Goal: Book appointment/travel/reservation

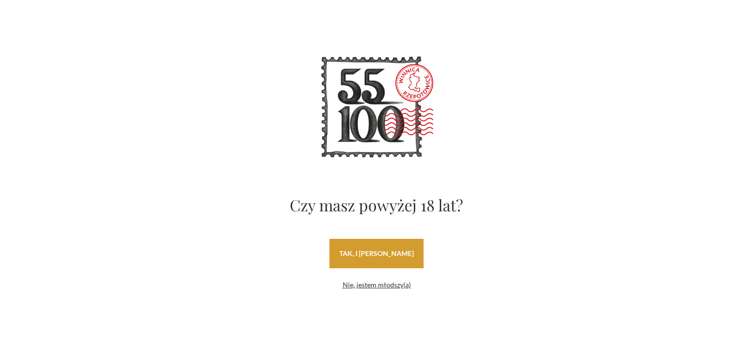
click at [388, 251] on link "tak, i uwielbiam wino" at bounding box center [376, 253] width 94 height 29
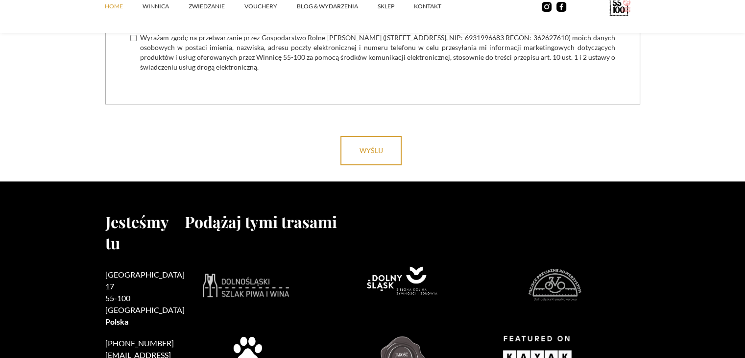
scroll to position [4020, 0]
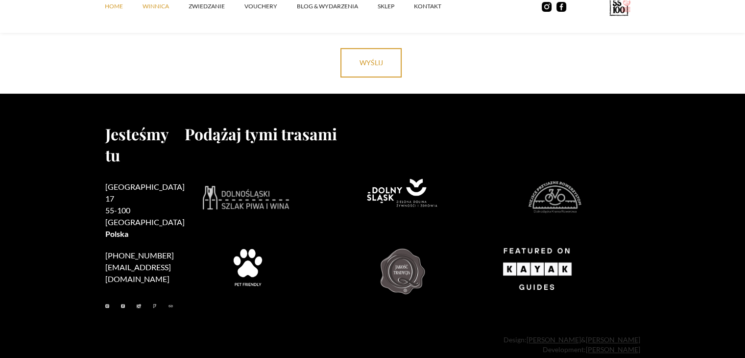
click at [157, 3] on link "winnica" at bounding box center [166, 6] width 46 height 29
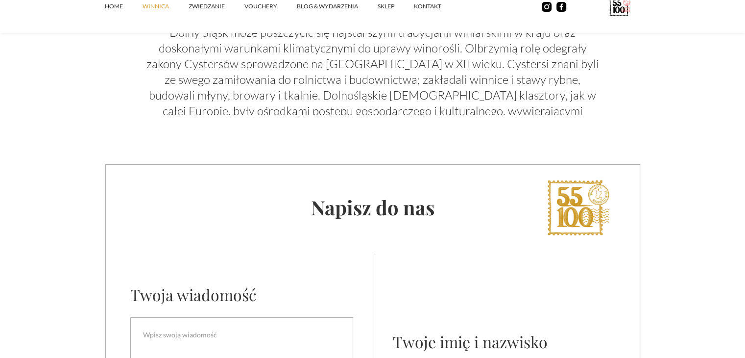
scroll to position [3527, 0]
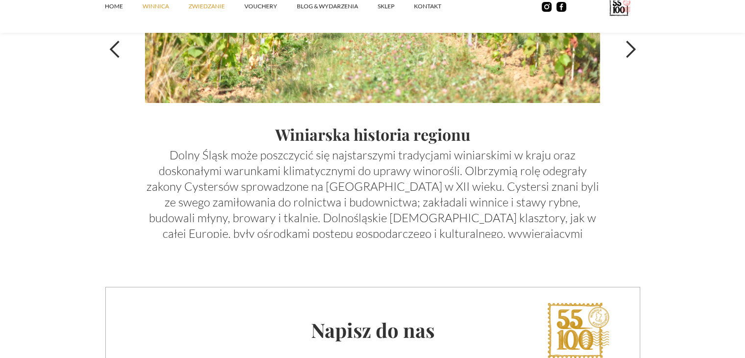
click at [208, 5] on link "ZWIEDZANIE" at bounding box center [217, 6] width 56 height 29
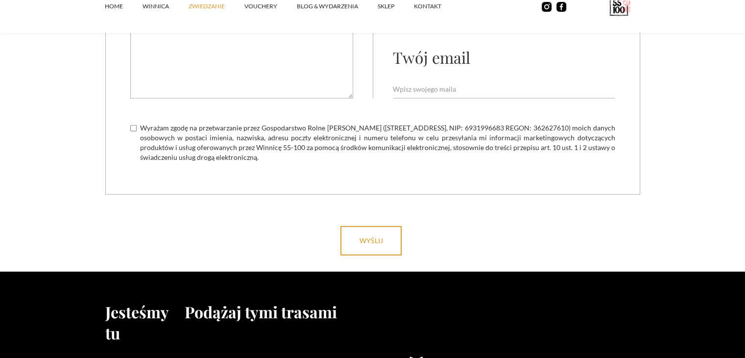
scroll to position [3157, 0]
